Goal: Information Seeking & Learning: Learn about a topic

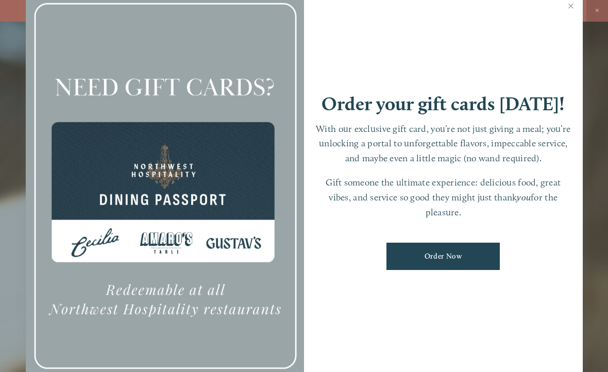
scroll to position [22, 0]
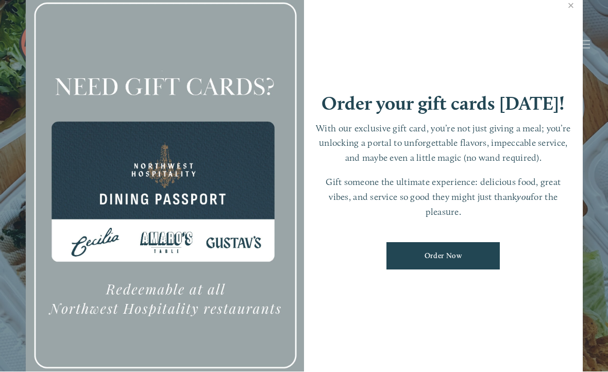
click at [344, 278] on ul "Order Now" at bounding box center [443, 256] width 258 height 43
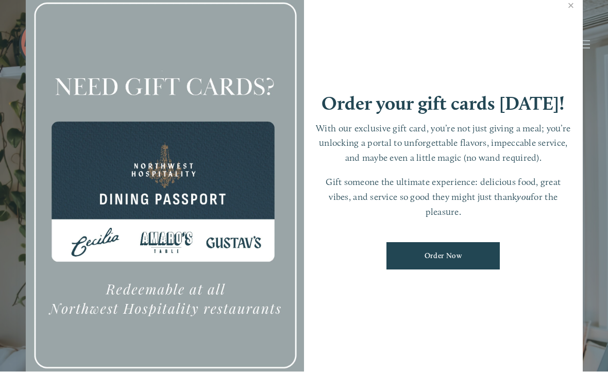
click at [346, 266] on ul "Order Now" at bounding box center [443, 256] width 258 height 43
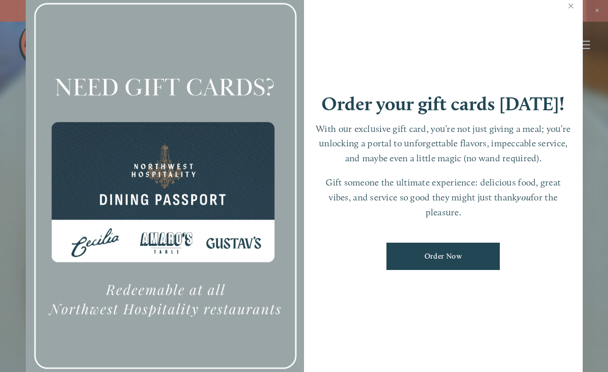
click at [398, 2] on div "Order your gift cards today! With our exclusive gift card, you’re not just givi…" at bounding box center [443, 186] width 279 height 390
click at [346, 51] on div "Order your gift cards today! With our exclusive gift card, you’re not just givi…" at bounding box center [443, 186] width 279 height 390
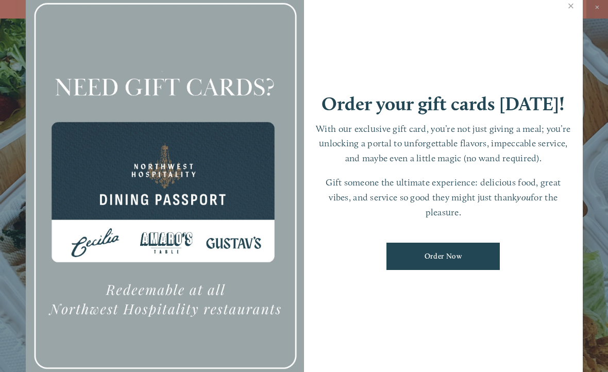
scroll to position [4, 0]
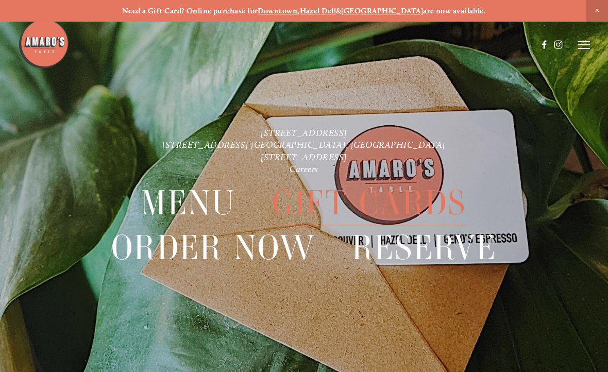
click at [198, 206] on span "Menu" at bounding box center [188, 203] width 94 height 44
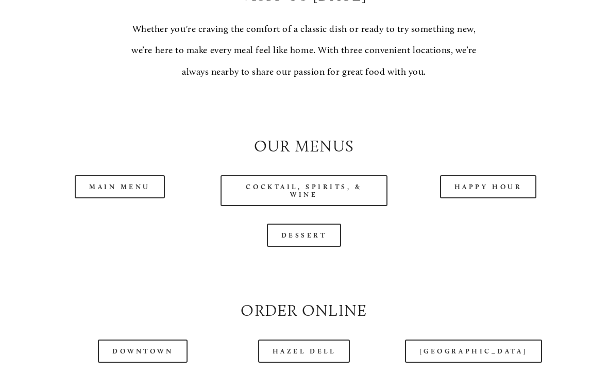
scroll to position [828, 0]
click at [120, 198] on link "Main Menu" at bounding box center [120, 186] width 90 height 23
